Goal: Task Accomplishment & Management: Use online tool/utility

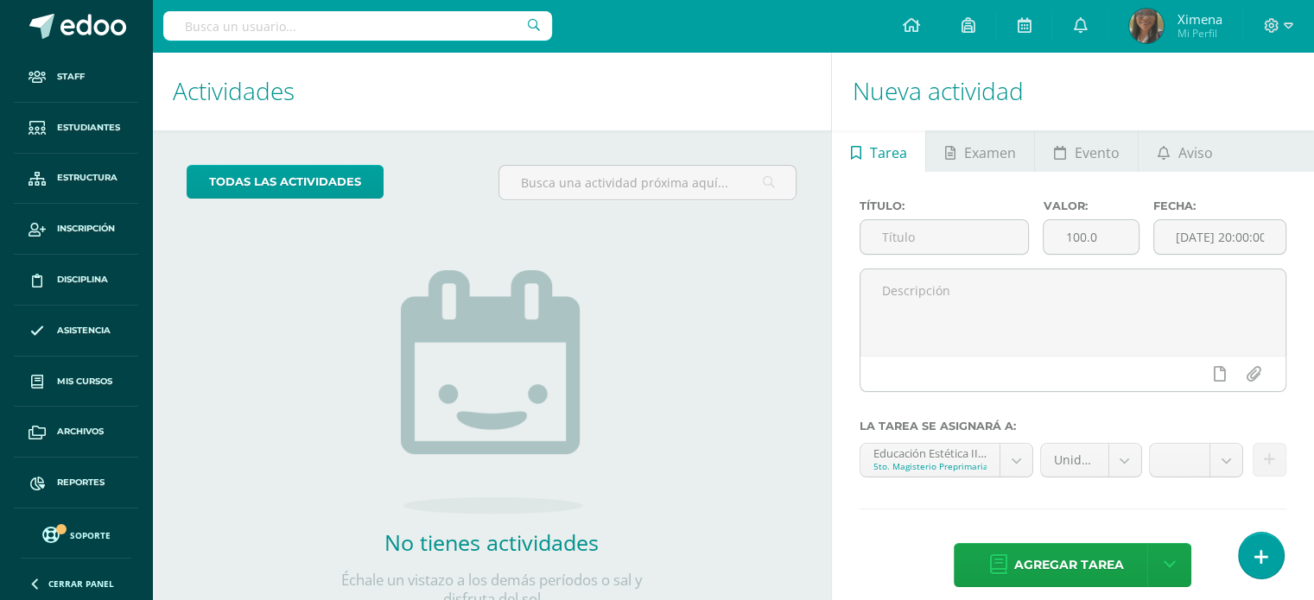
click at [235, 31] on input "text" at bounding box center [357, 25] width 389 height 29
click at [83, 476] on span "Reportes" at bounding box center [81, 483] width 48 height 14
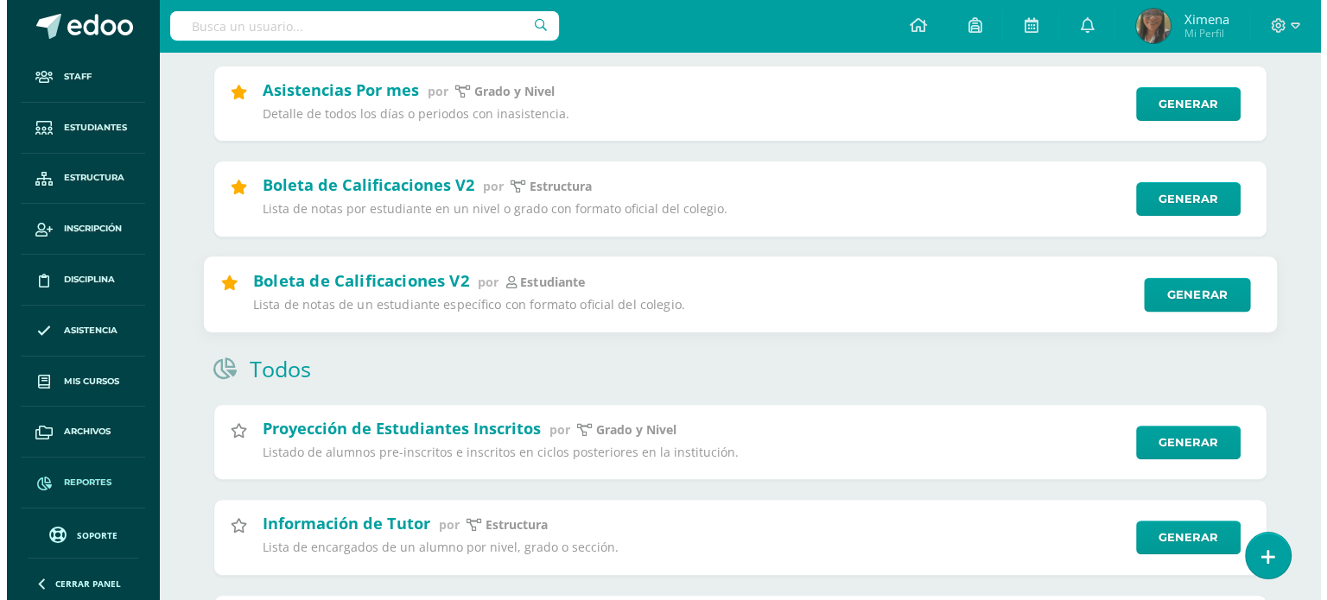
scroll to position [605, 0]
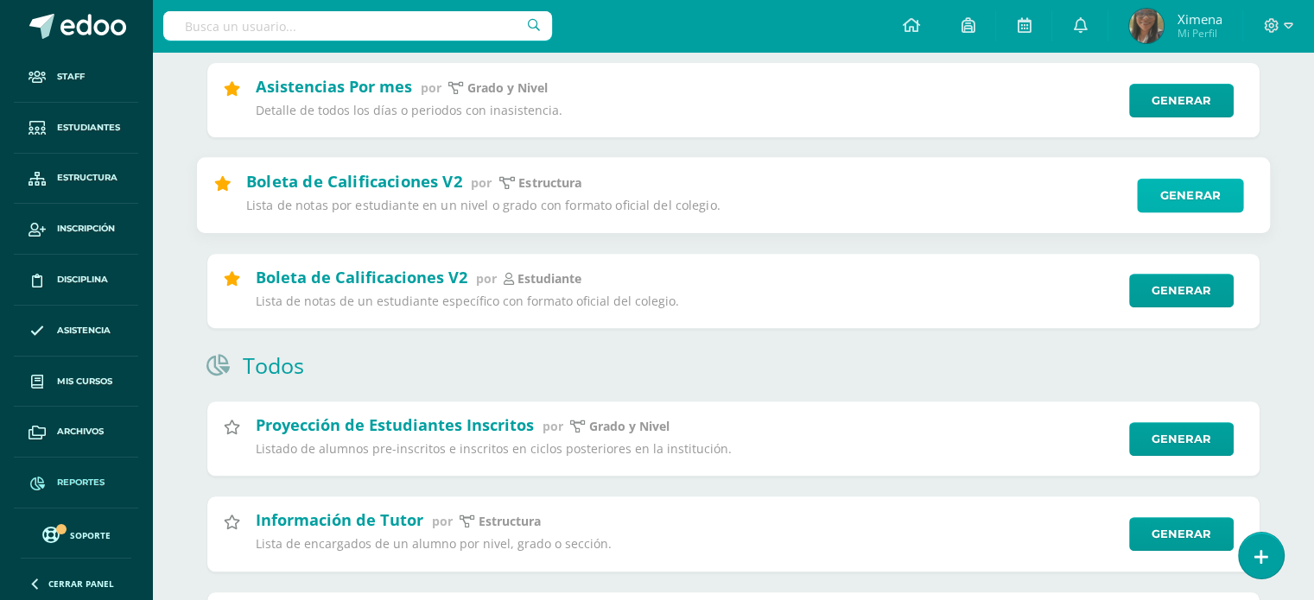
click at [1190, 197] on link "Generar" at bounding box center [1190, 196] width 106 height 35
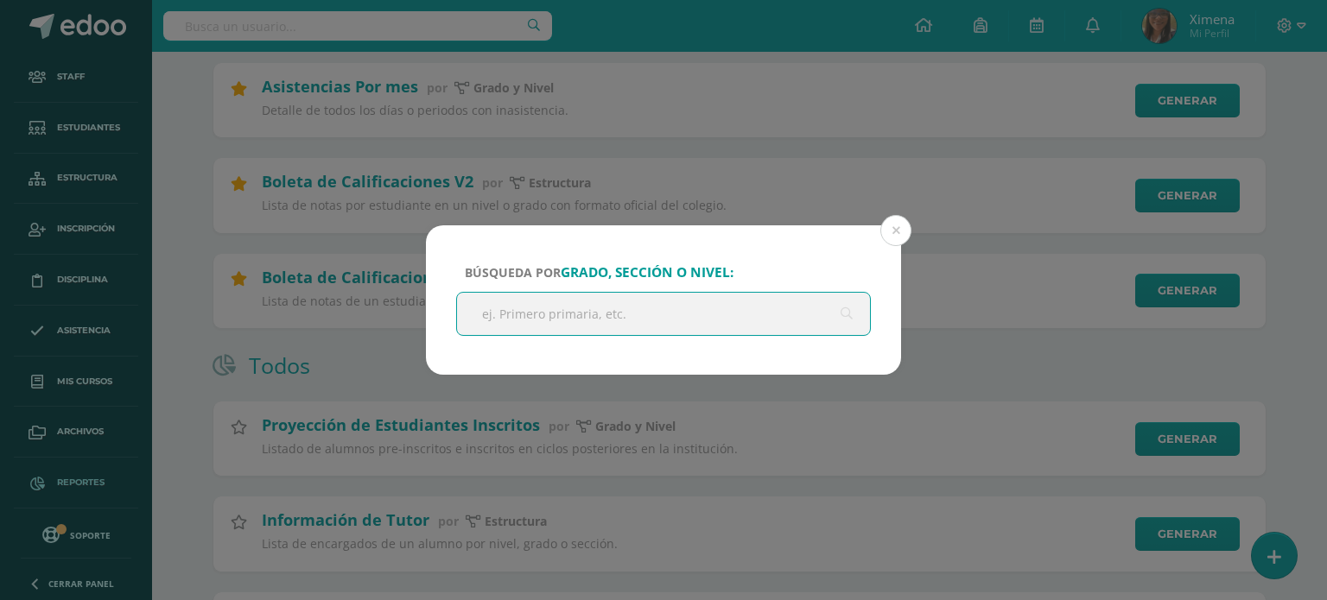
click at [752, 313] on input "text" at bounding box center [663, 314] width 413 height 42
type input "Cuarto"
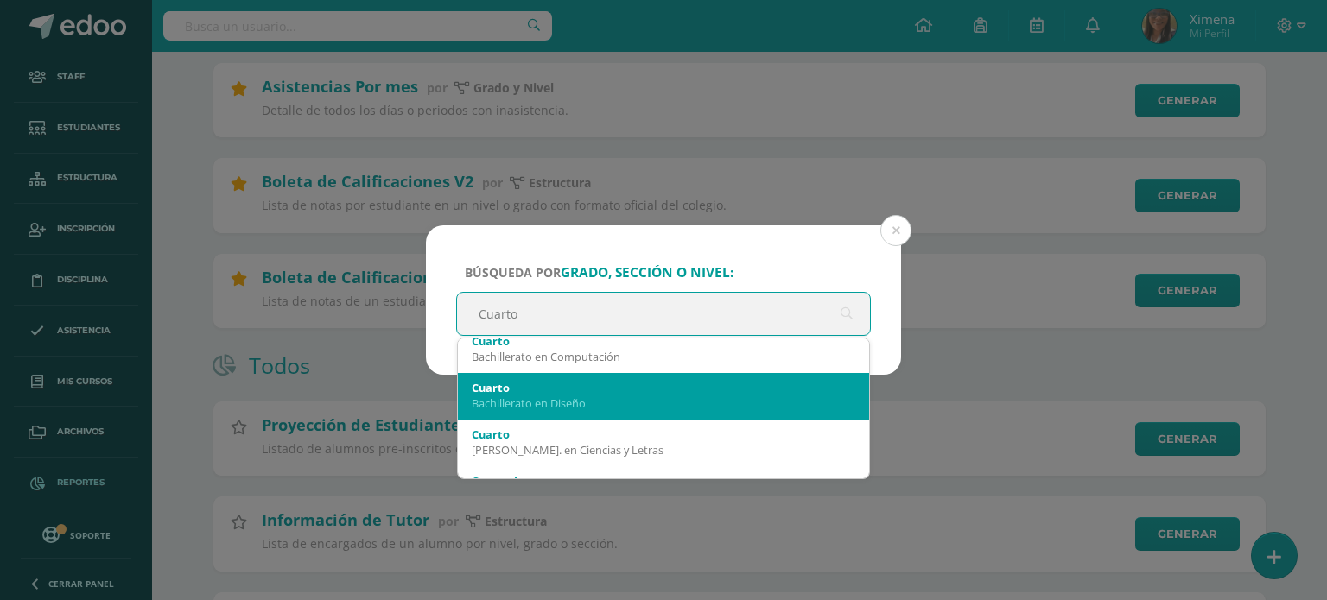
scroll to position [86, 0]
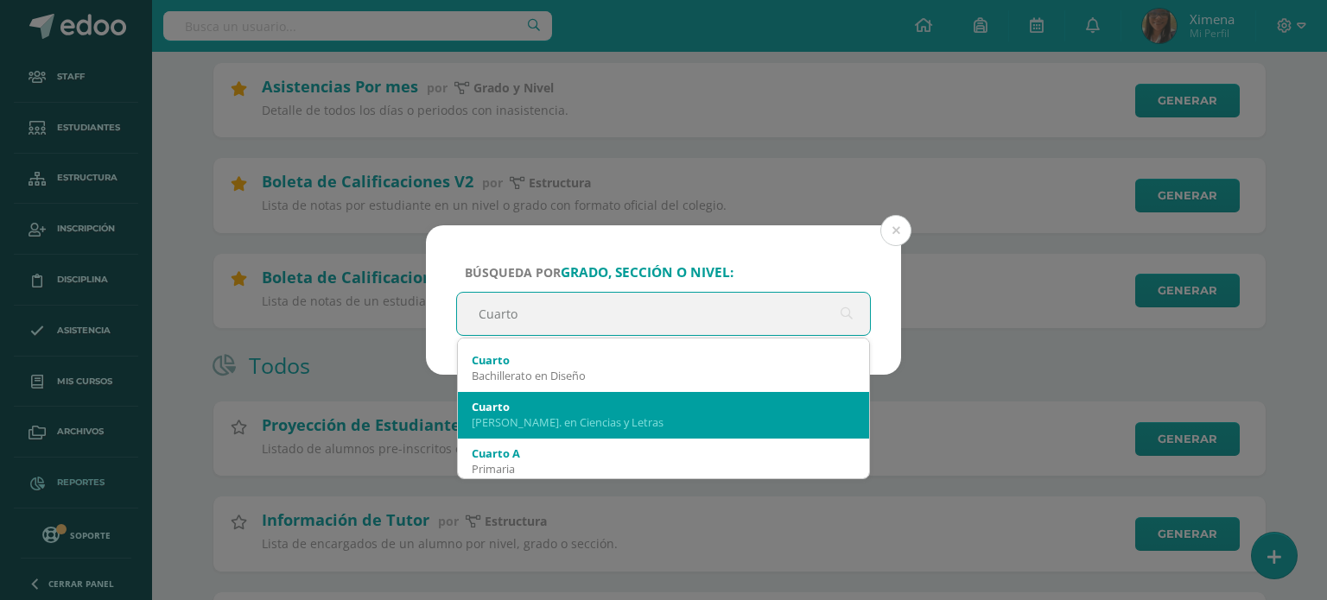
click at [705, 416] on div "[PERSON_NAME]. en Ciencias y Letras" at bounding box center [664, 423] width 384 height 16
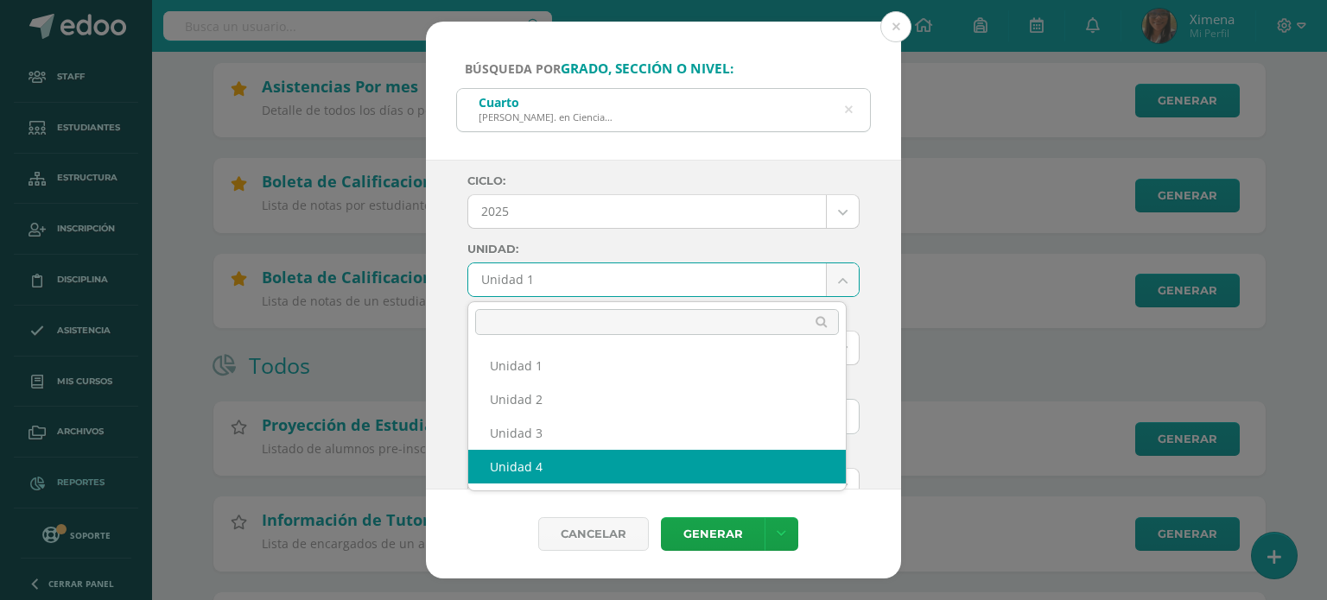
select select "Unidad 4"
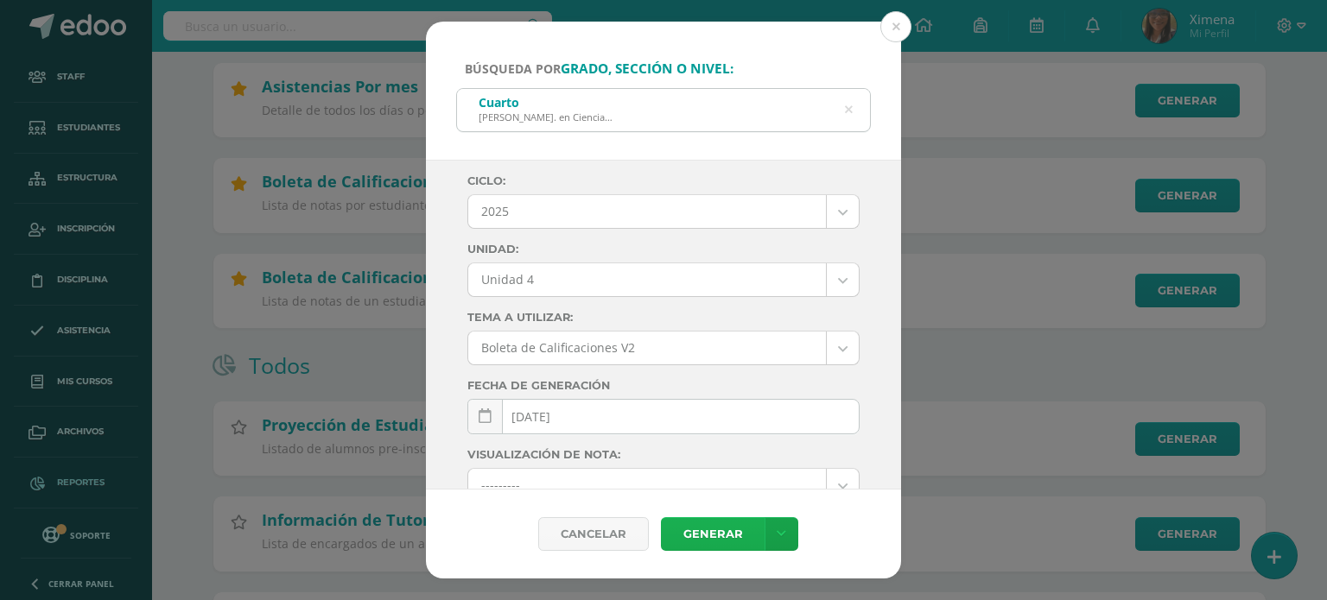
click at [733, 532] on link "Generar" at bounding box center [713, 534] width 104 height 34
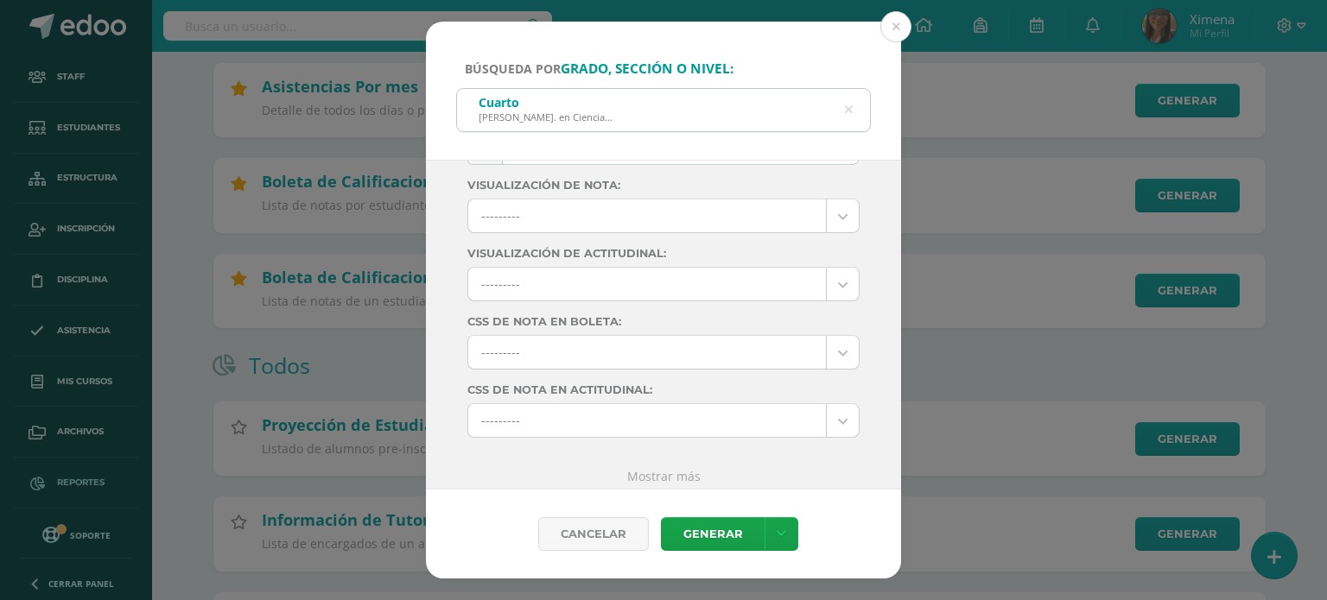
scroll to position [277, 0]
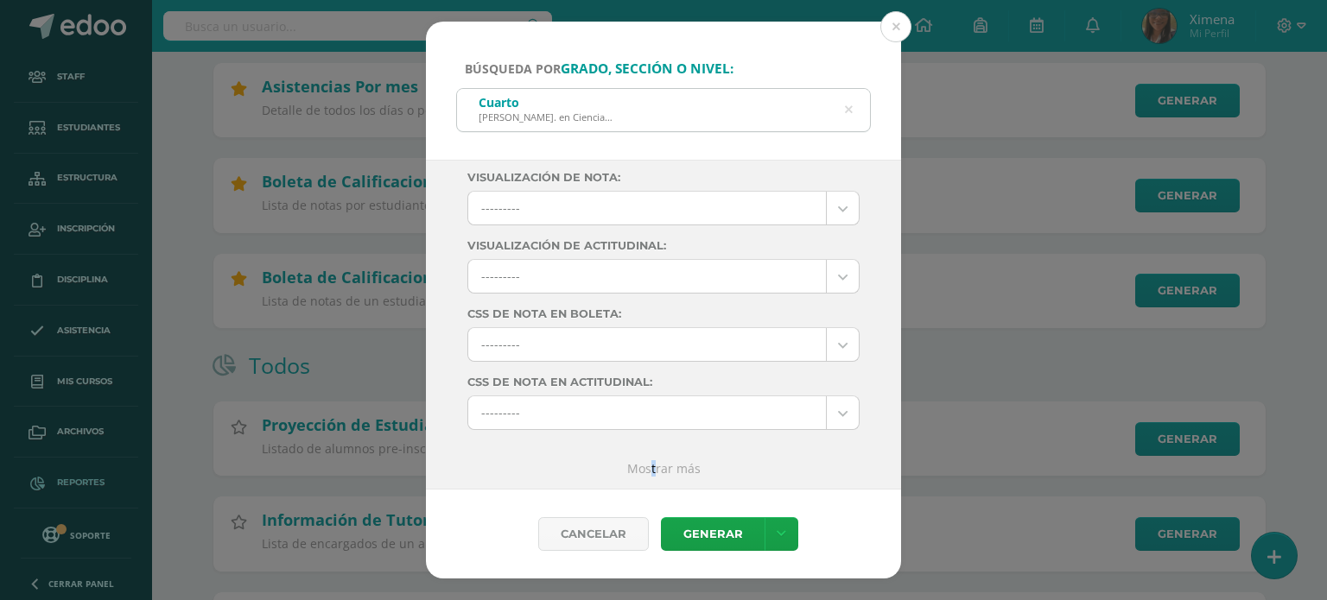
click at [646, 469] on link "Mostrar más" at bounding box center [663, 468] width 73 height 16
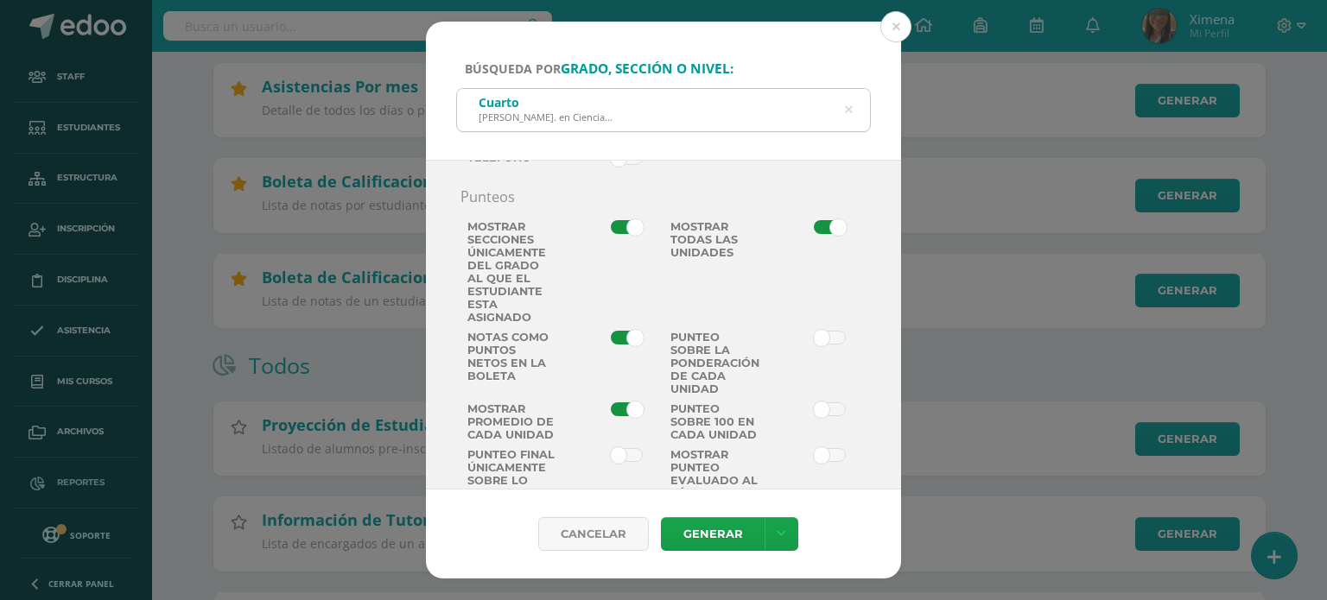
scroll to position [1228, 0]
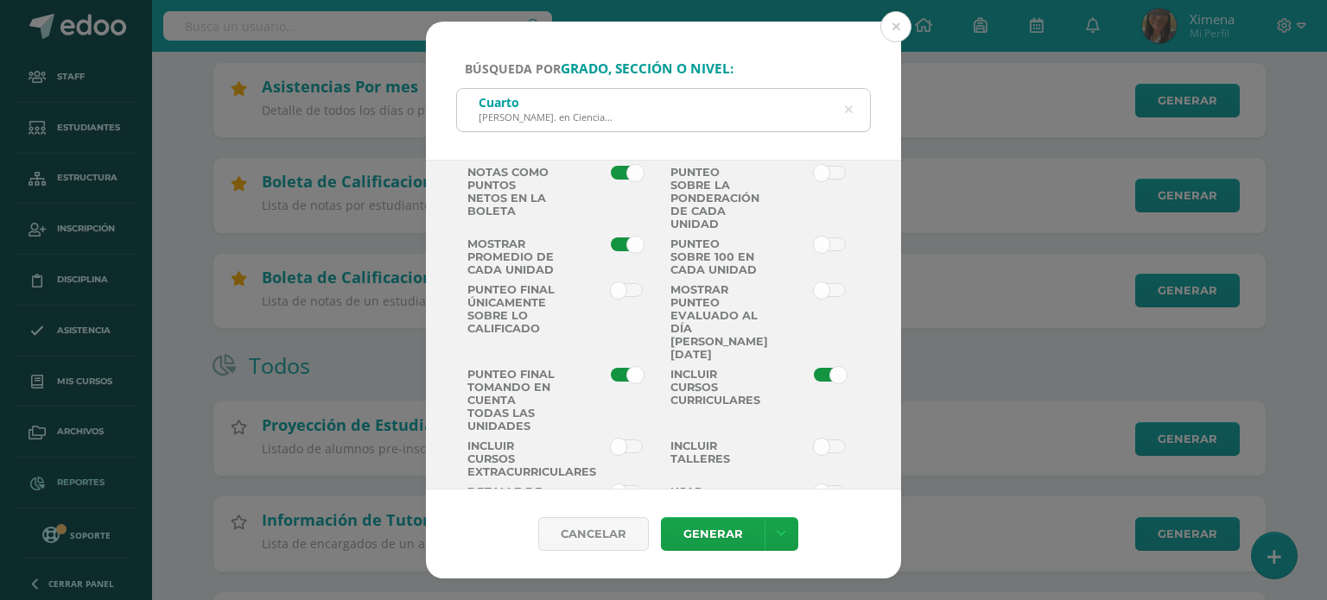
click at [814, 297] on span at bounding box center [830, 290] width 32 height 14
click at [0, 0] on input "checkbox" at bounding box center [0, 0] width 0 height 0
click at [736, 522] on link "Generar" at bounding box center [713, 534] width 104 height 34
click at [849, 116] on icon at bounding box center [848, 110] width 36 height 36
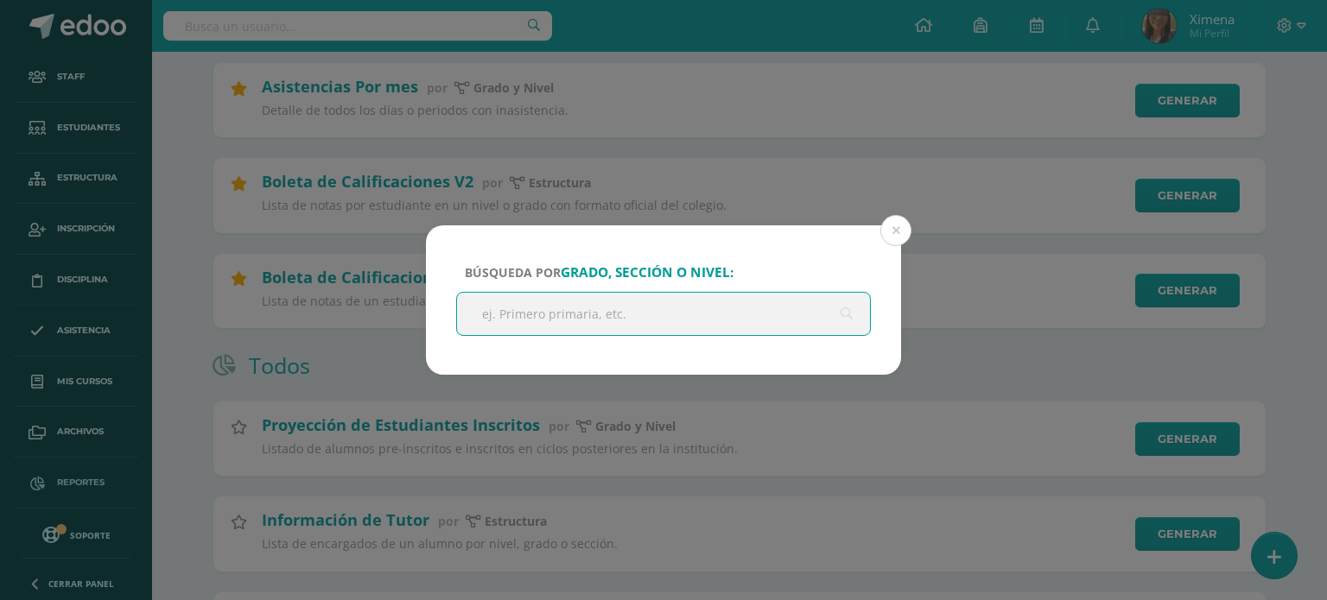
click at [522, 327] on input "text" at bounding box center [663, 314] width 413 height 42
type input "cuarto bachillerato"
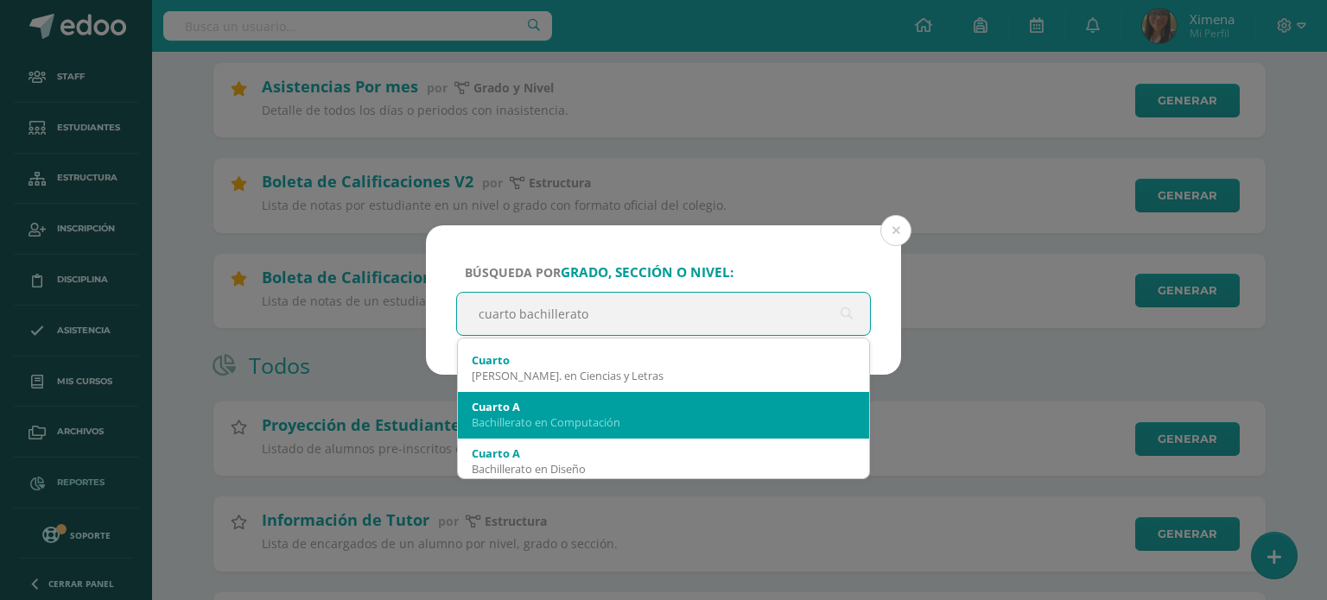
click at [626, 417] on div "Bachillerato en Computación" at bounding box center [664, 423] width 384 height 16
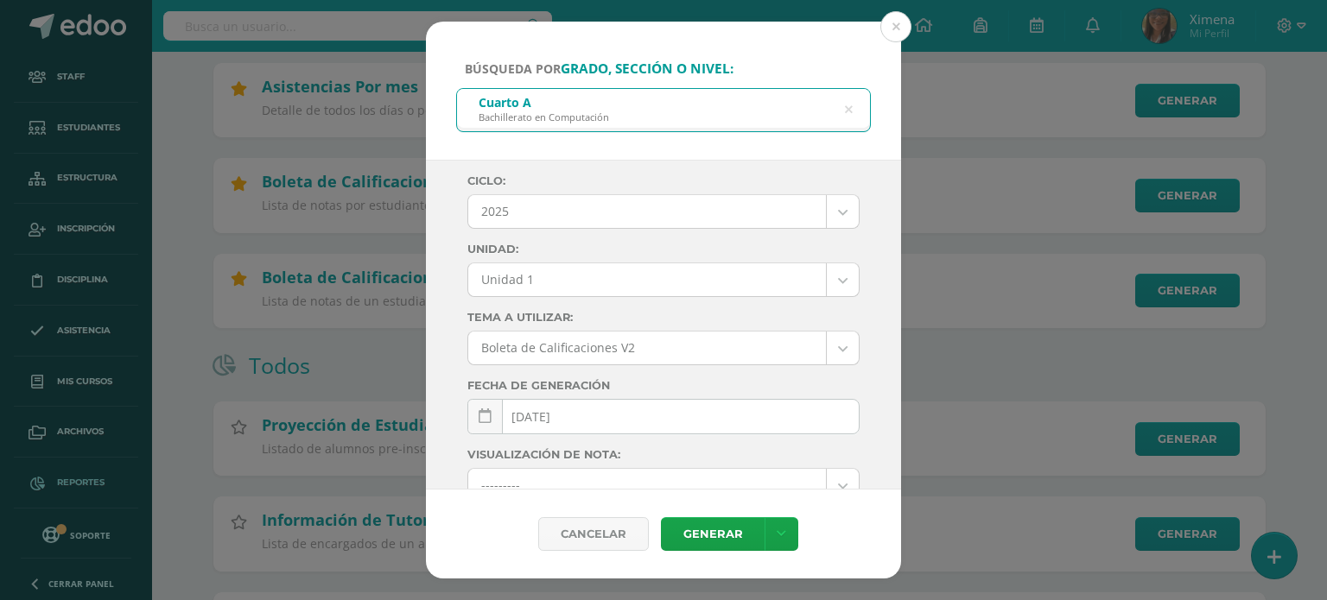
scroll to position [0, 0]
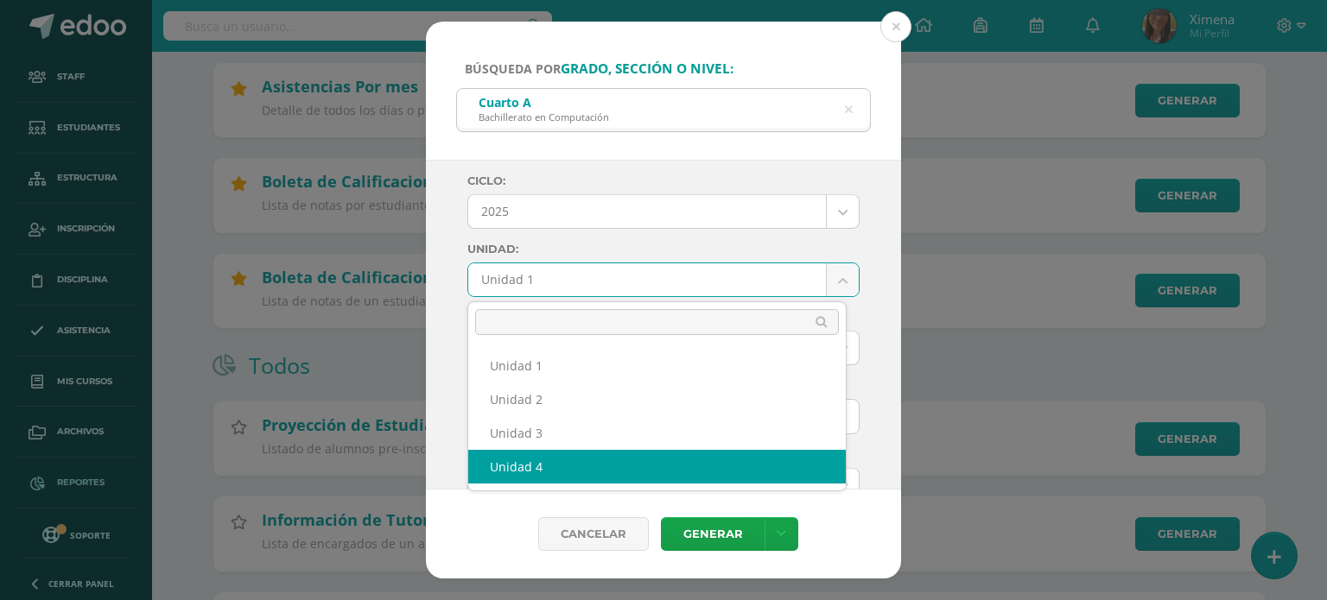
select select "Unidad 4"
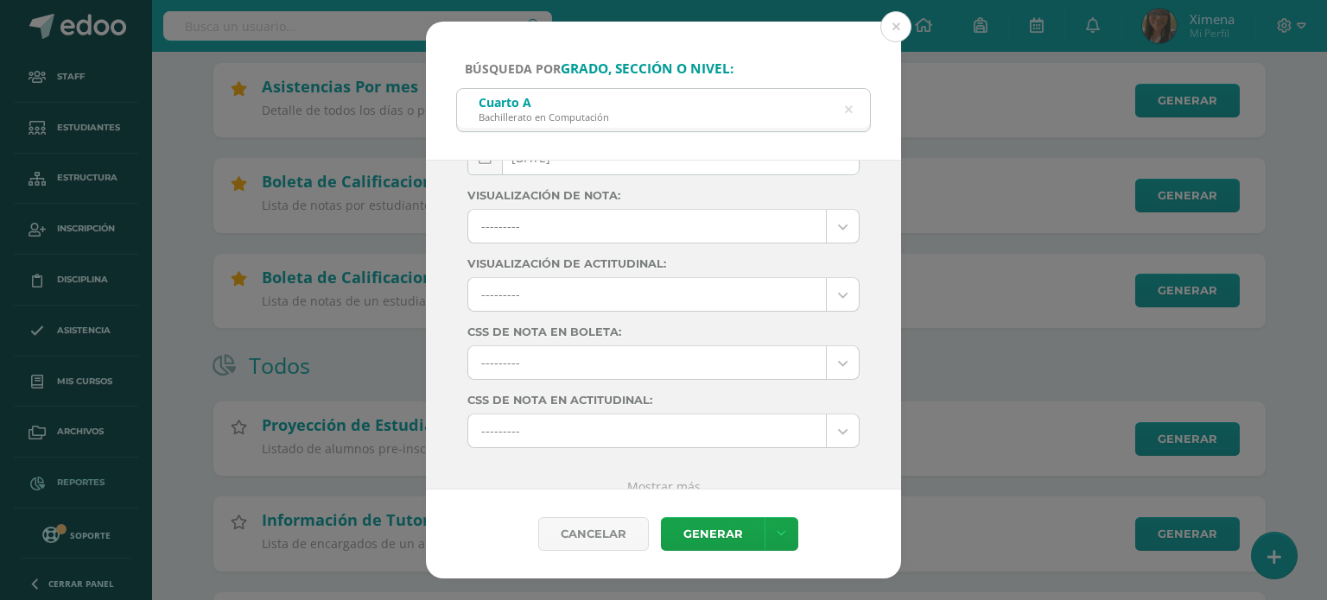
scroll to position [277, 0]
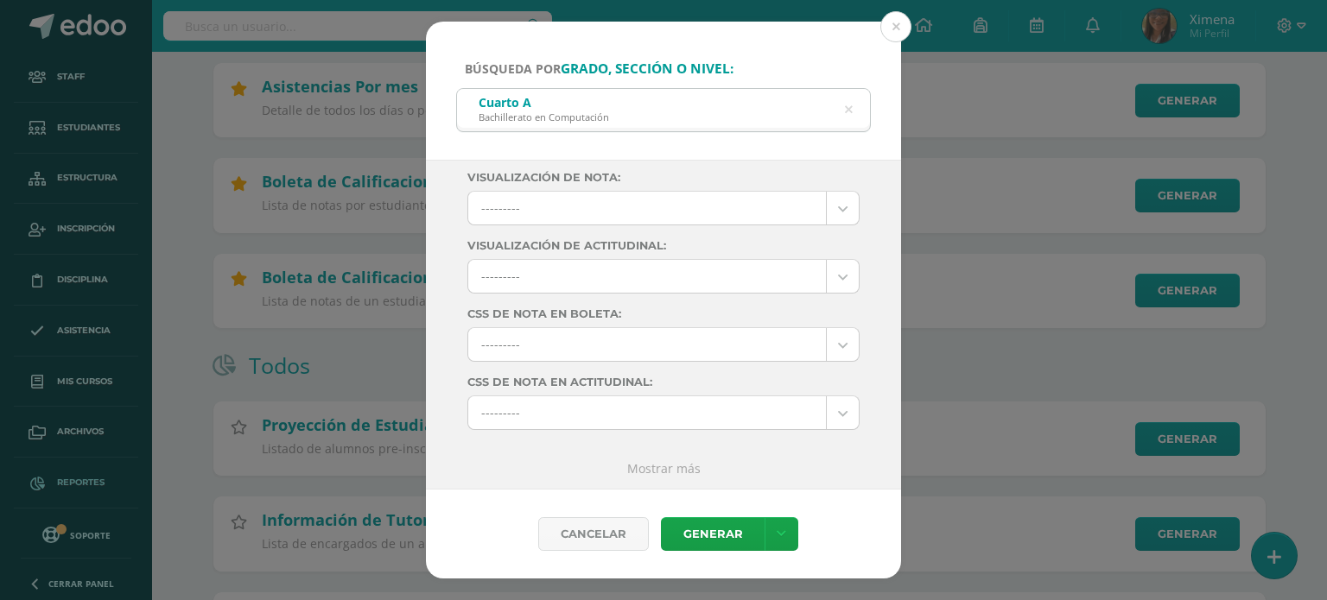
click at [663, 468] on link "Mostrar más" at bounding box center [663, 468] width 73 height 16
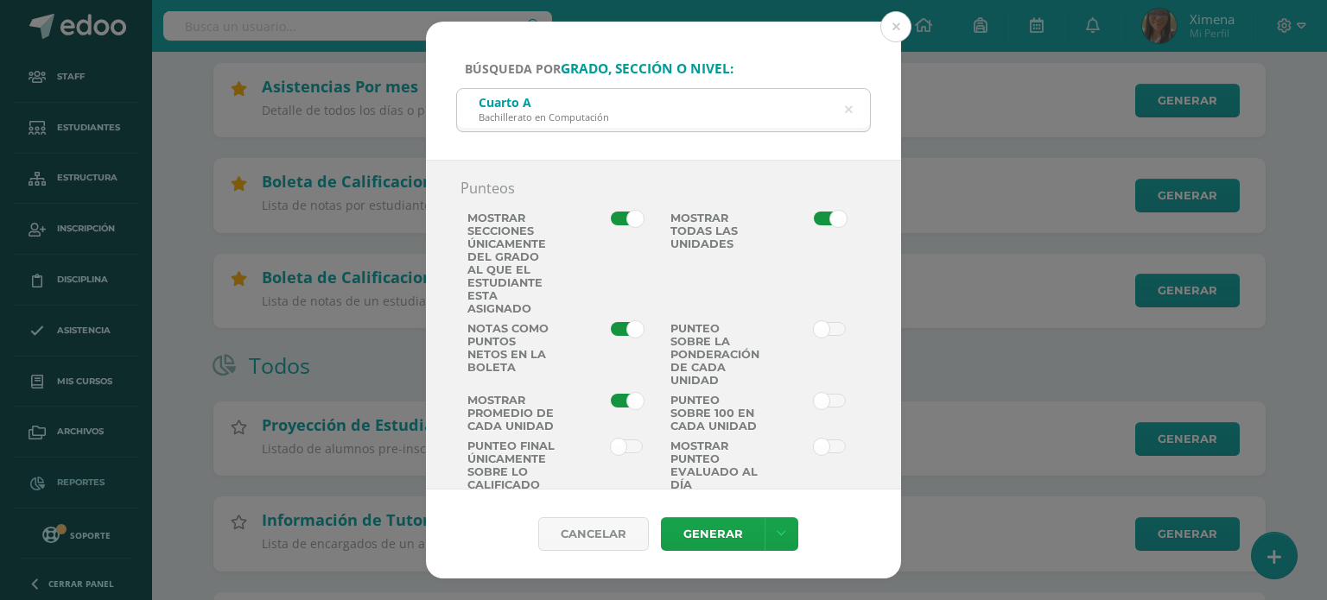
scroll to position [1228, 0]
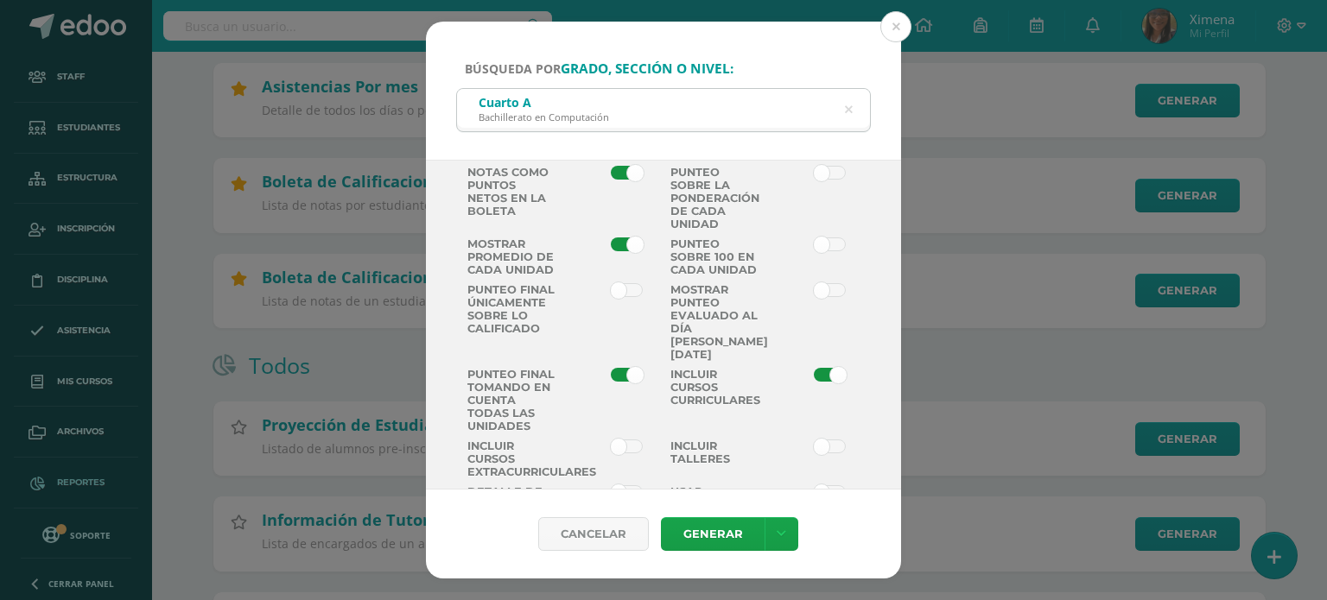
click at [816, 297] on span at bounding box center [830, 290] width 32 height 14
click at [0, 0] on input "checkbox" at bounding box center [0, 0] width 0 height 0
click at [726, 531] on link "Generar" at bounding box center [713, 534] width 104 height 34
